Goal: Task Accomplishment & Management: Use online tool/utility

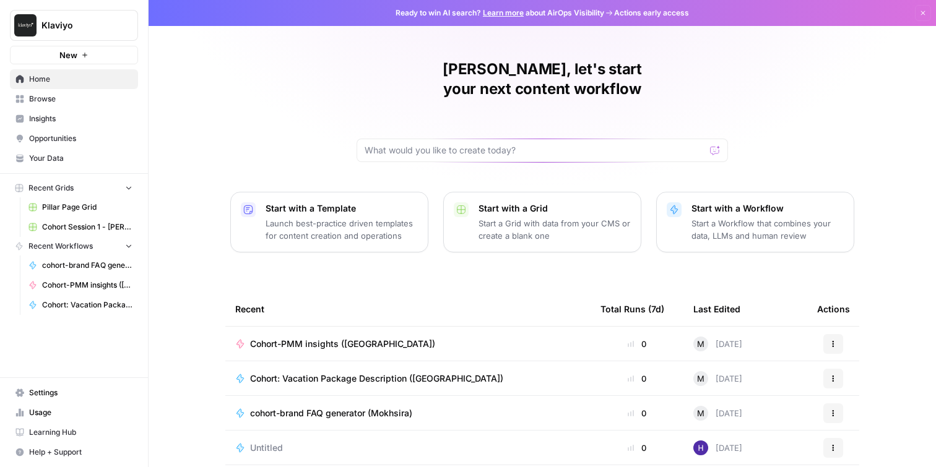
click at [48, 287] on span "Cohort-PMM insights ([GEOGRAPHIC_DATA])" at bounding box center [87, 285] width 90 height 11
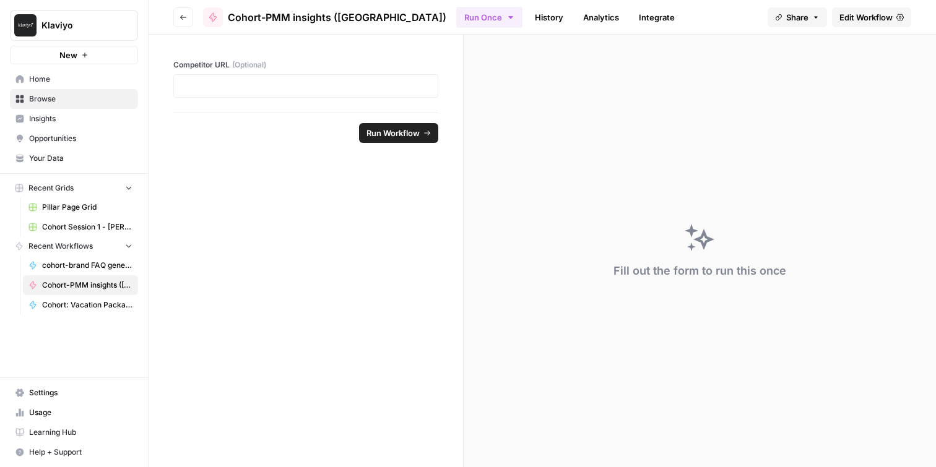
click at [864, 22] on span "Edit Workflow" at bounding box center [865, 17] width 53 height 12
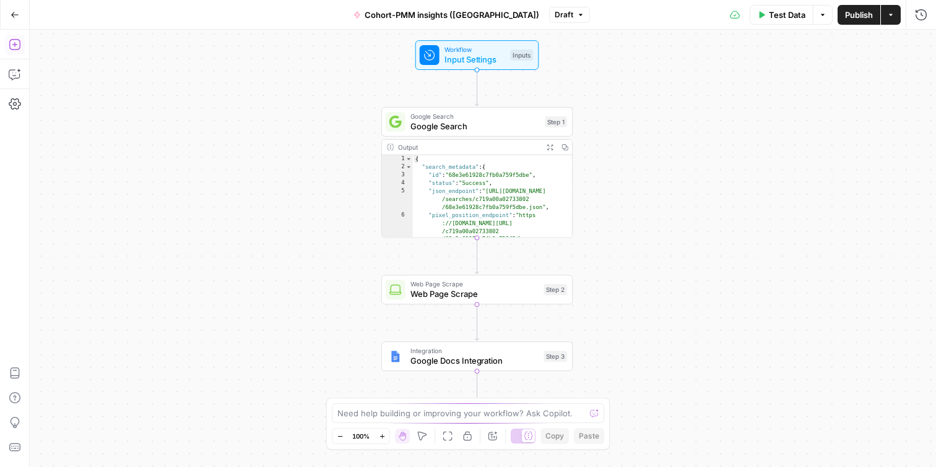
click at [17, 51] on button "Add Steps" at bounding box center [15, 45] width 20 height 20
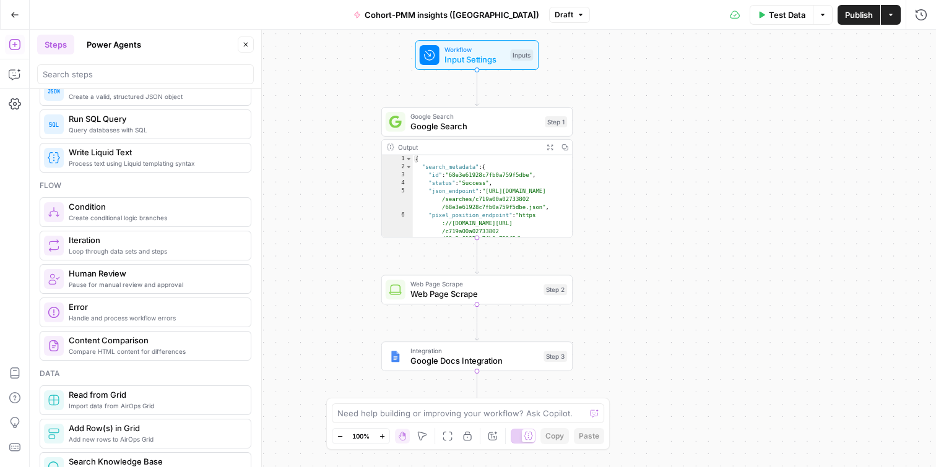
scroll to position [280, 0]
